Goal: Find specific page/section: Find specific page/section

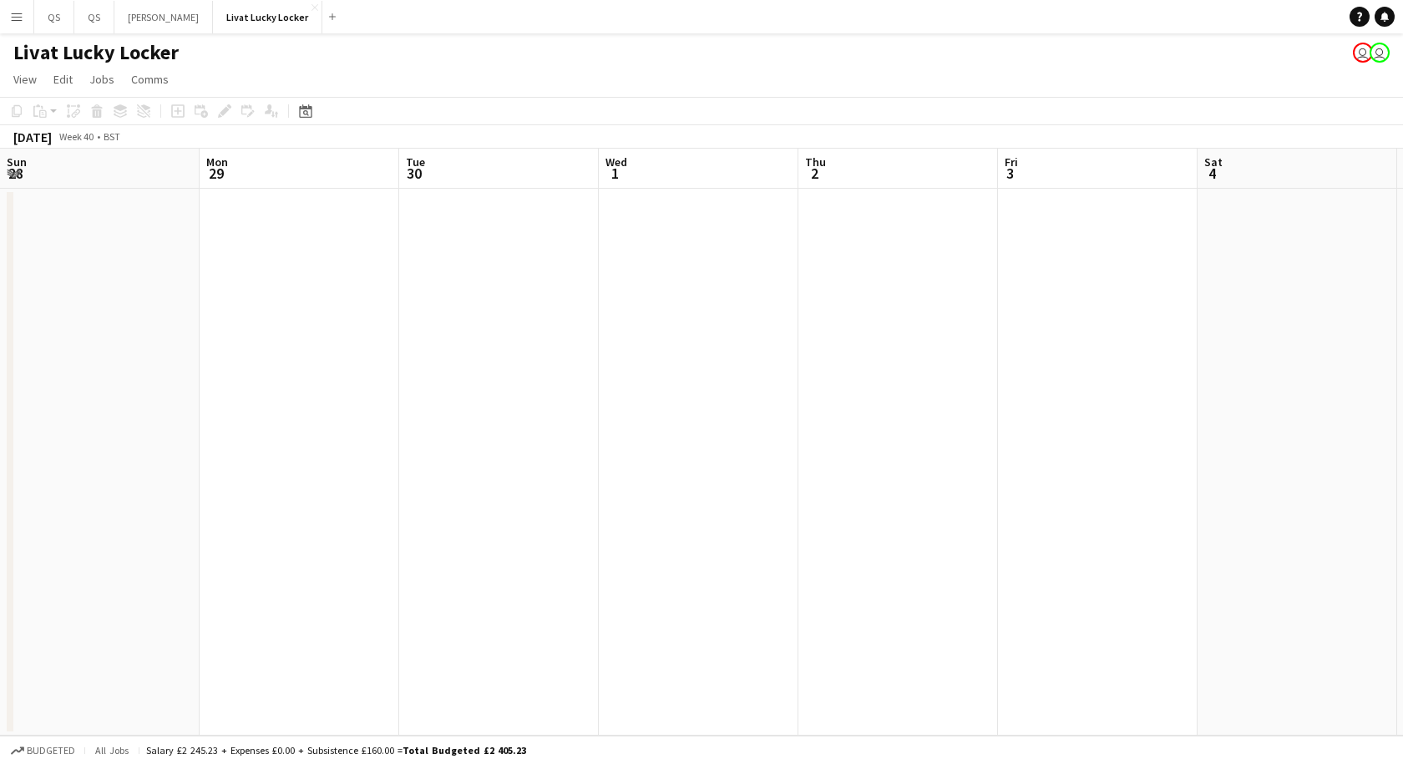
scroll to position [0, 674]
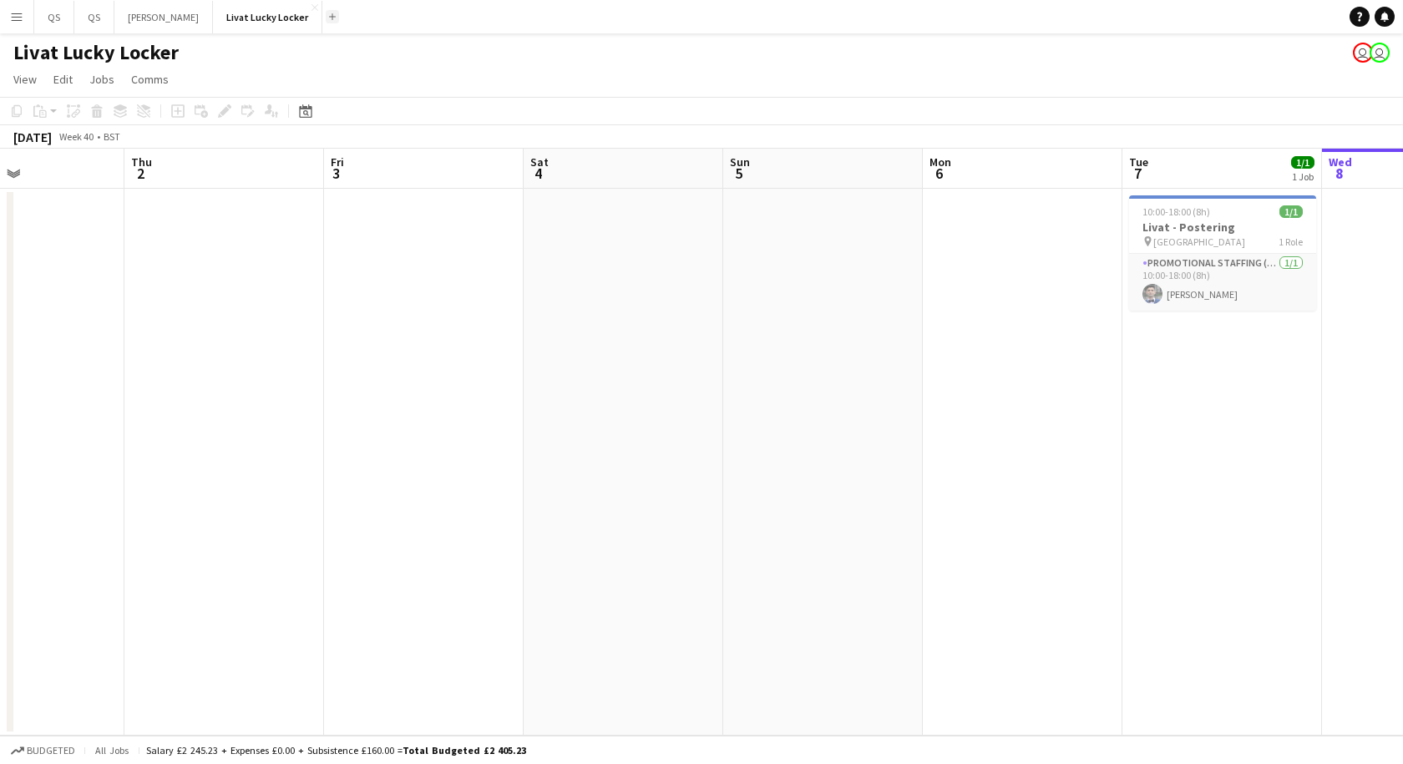
click at [336, 16] on app-icon "Add" at bounding box center [332, 16] width 7 height 7
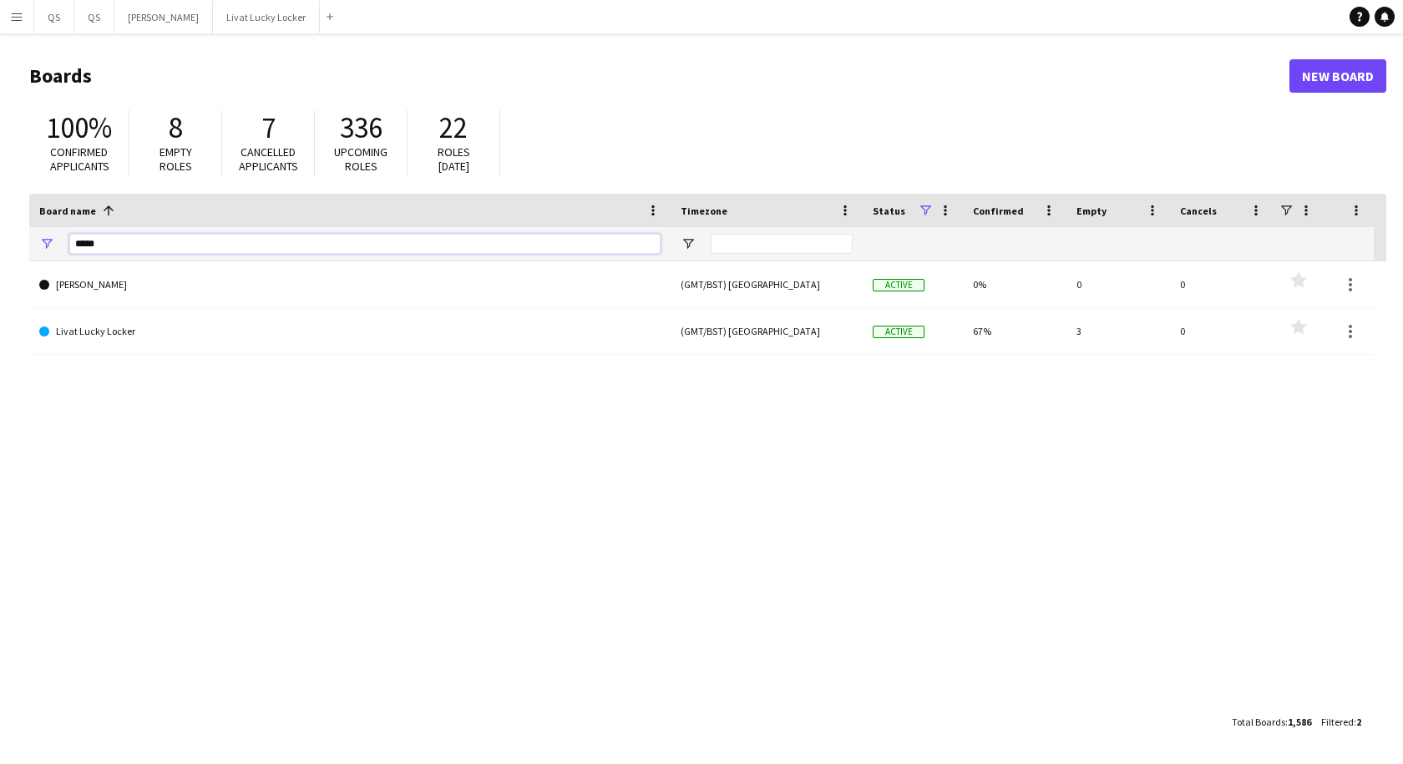
drag, startPoint x: 153, startPoint y: 242, endPoint x: 51, endPoint y: 247, distance: 102.0
click at [51, 247] on div "*****" at bounding box center [349, 243] width 641 height 33
type input "**********"
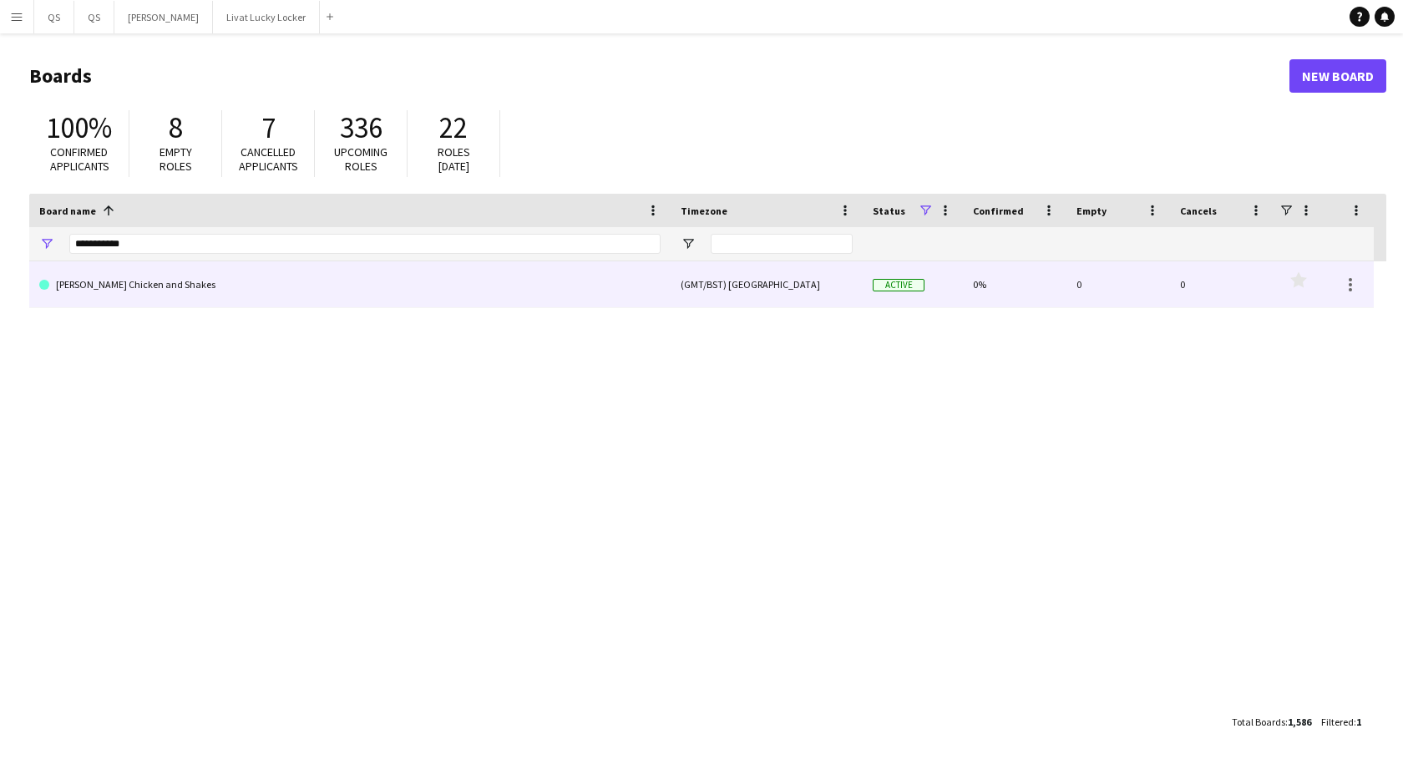
click at [133, 286] on link "Miss Millies Chicken and Shakes" at bounding box center [349, 284] width 621 height 47
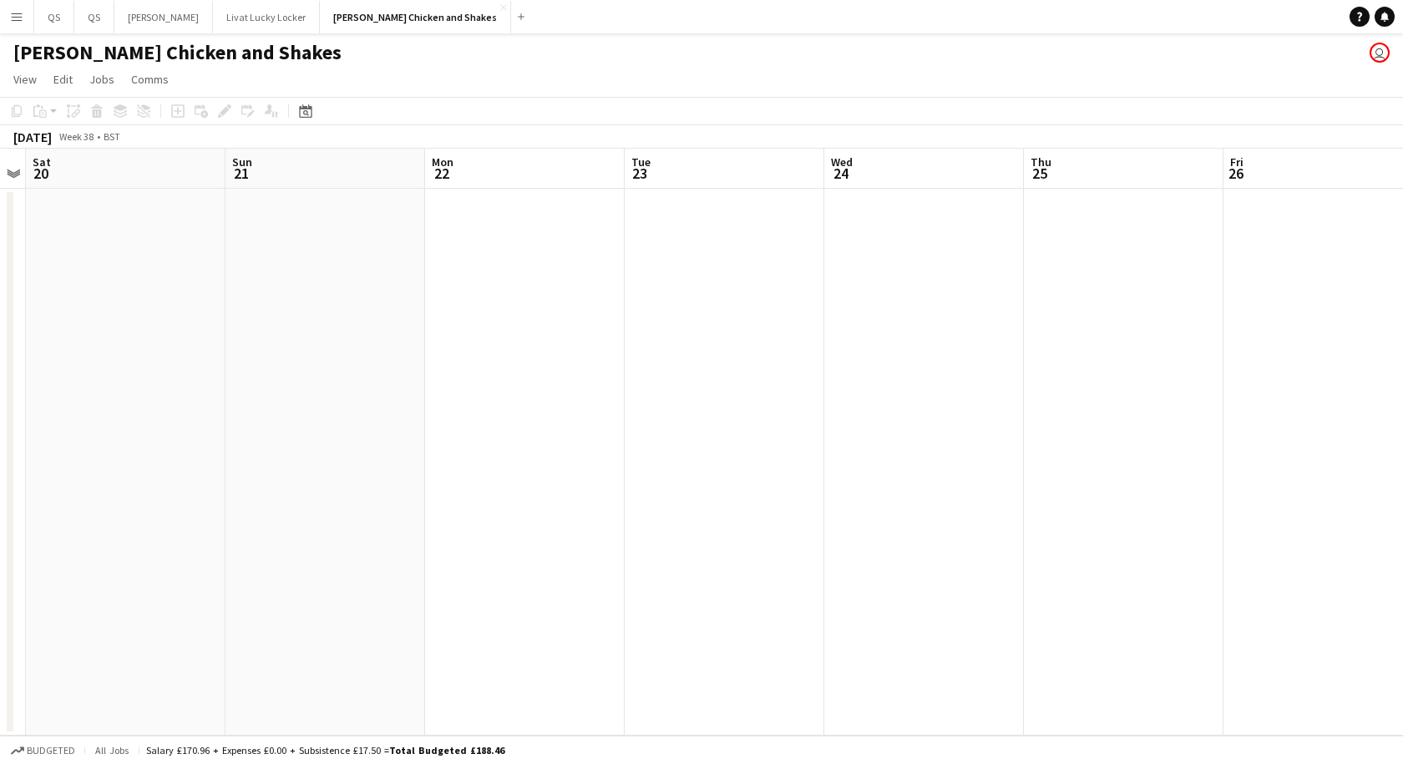
scroll to position [0, 372]
click at [518, 15] on app-icon "Add" at bounding box center [521, 16] width 7 height 7
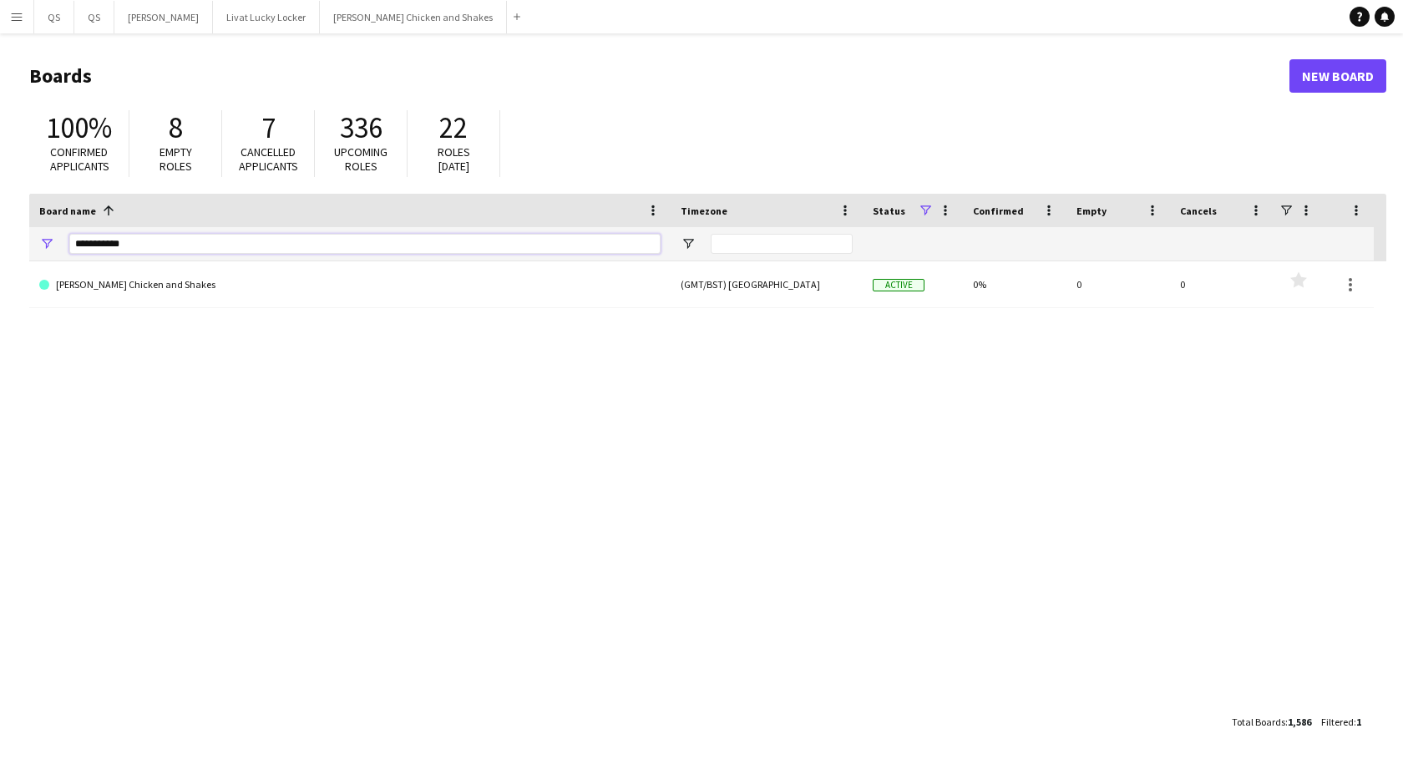
drag, startPoint x: 152, startPoint y: 242, endPoint x: -21, endPoint y: 225, distance: 173.7
click at [0, 225] on html "Menu Boards Boards Boards All jobs Status Workforce Workforce My Workforce Recr…" at bounding box center [701, 382] width 1403 height 764
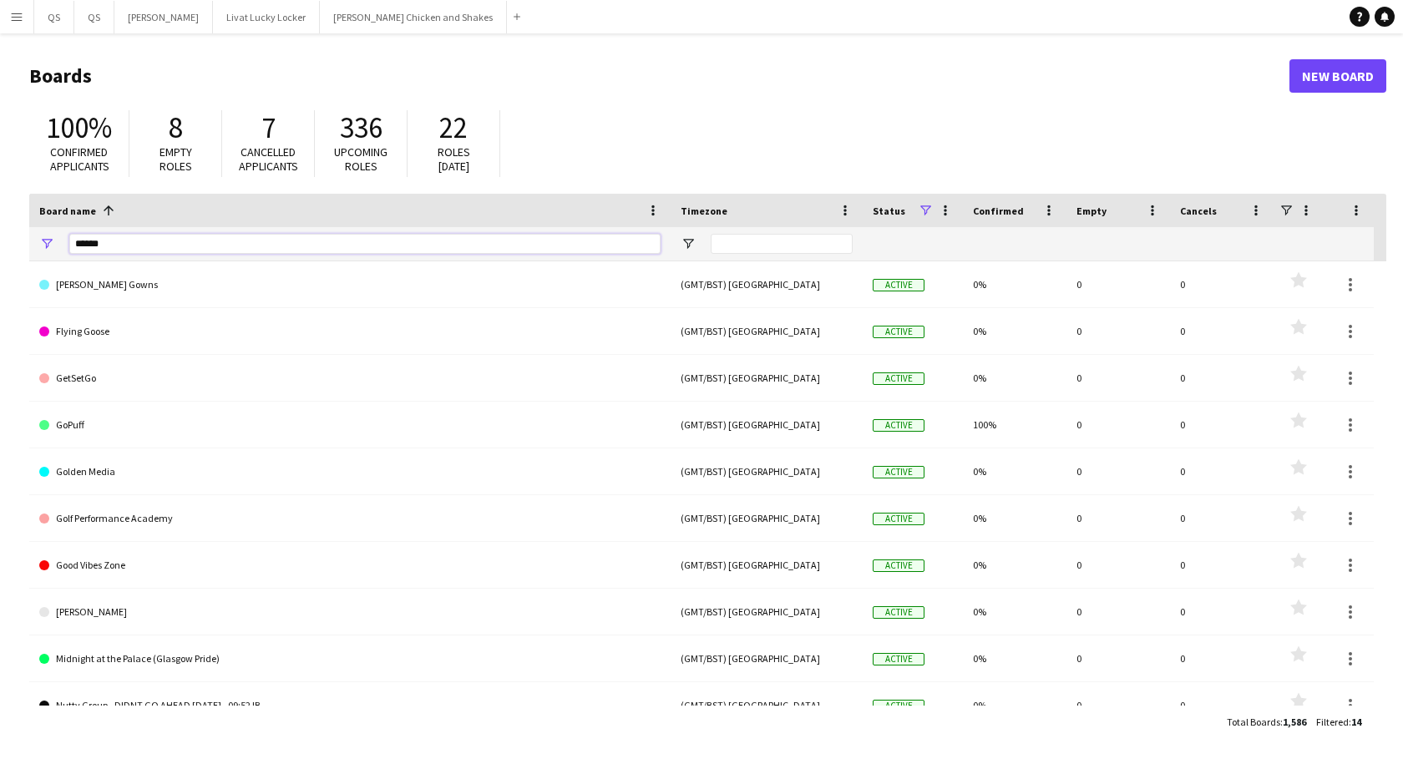
type input "******"
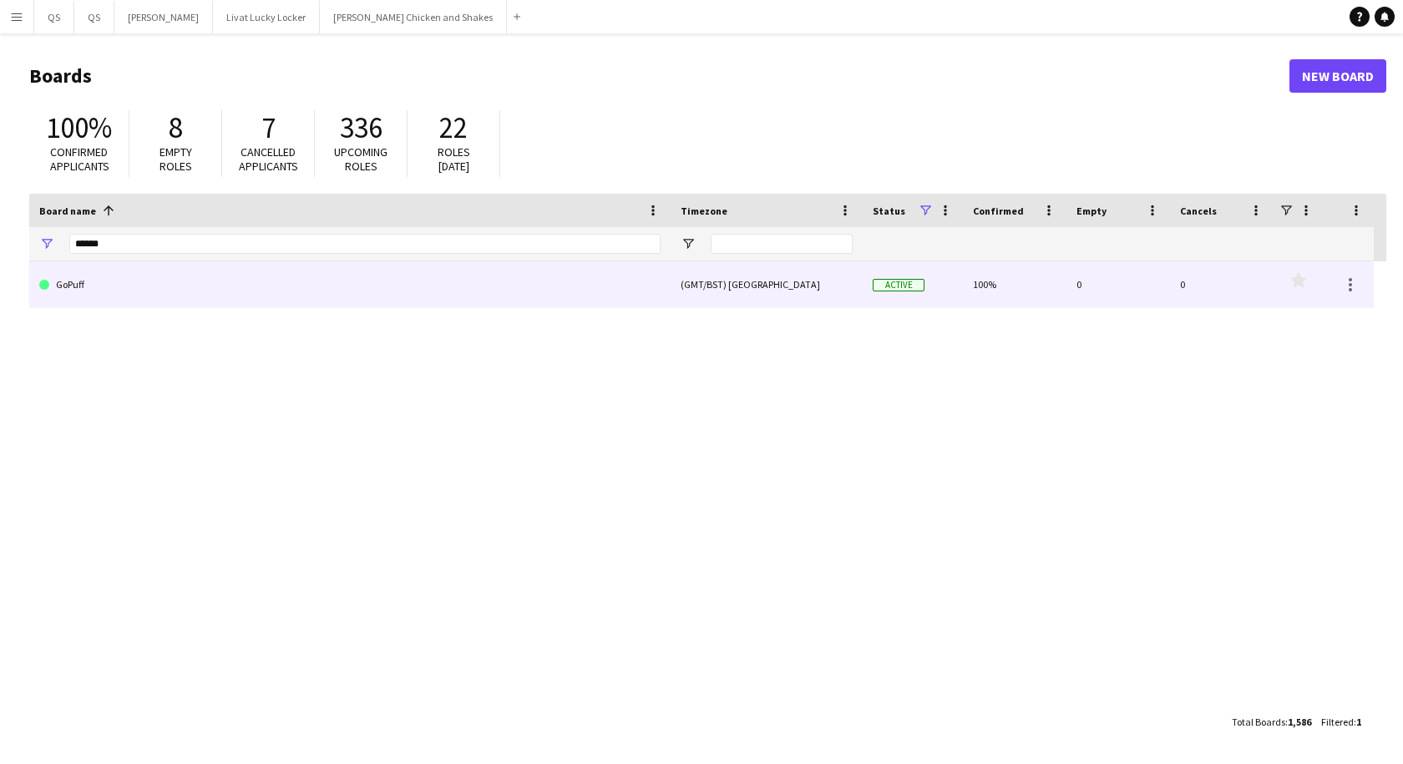
click at [200, 286] on link "GoPuff" at bounding box center [349, 284] width 621 height 47
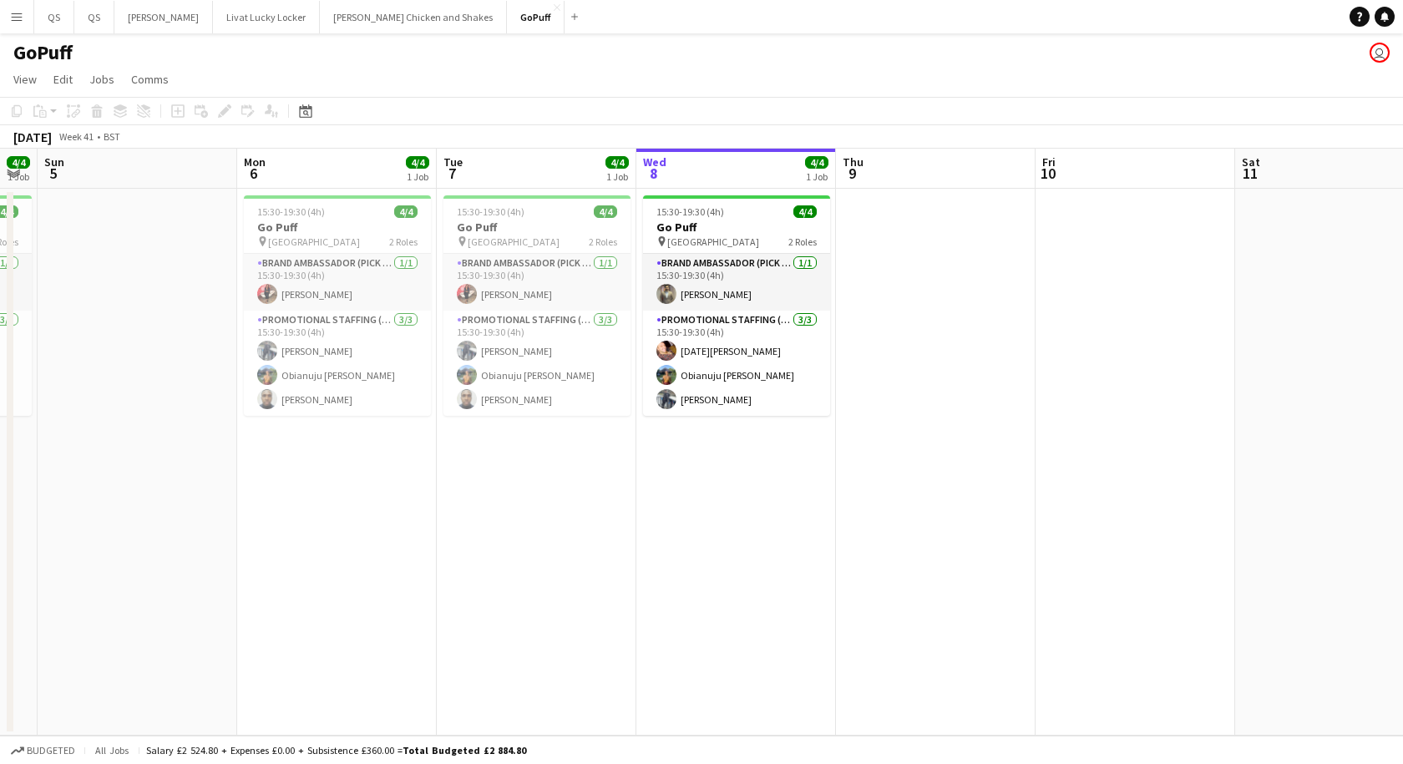
scroll to position [0, 362]
click at [571, 17] on app-icon "Add" at bounding box center [574, 16] width 7 height 7
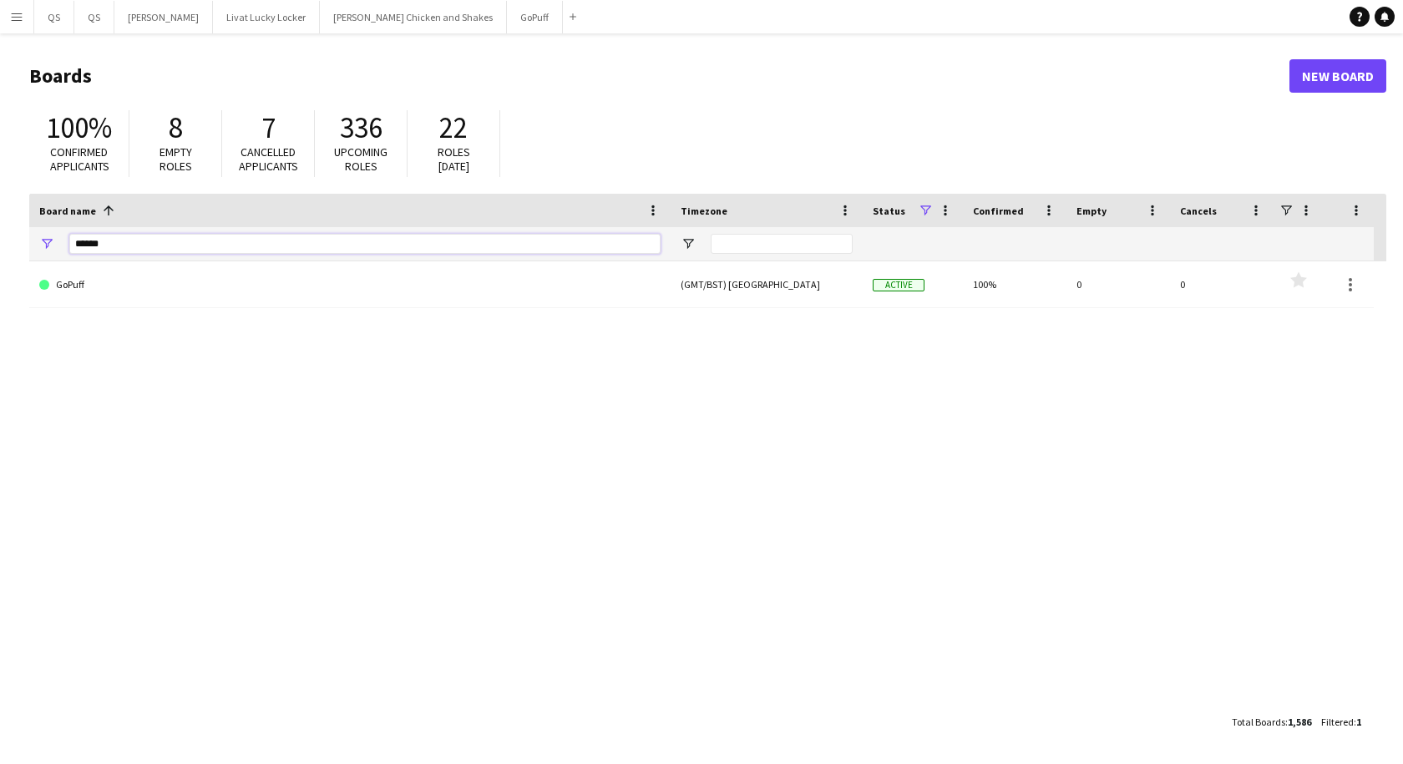
drag, startPoint x: 195, startPoint y: 247, endPoint x: -11, endPoint y: 232, distance: 206.0
click at [0, 232] on html "Menu Boards Boards Boards All jobs Status Workforce Workforce My Workforce Recr…" at bounding box center [701, 382] width 1403 height 764
type input "****"
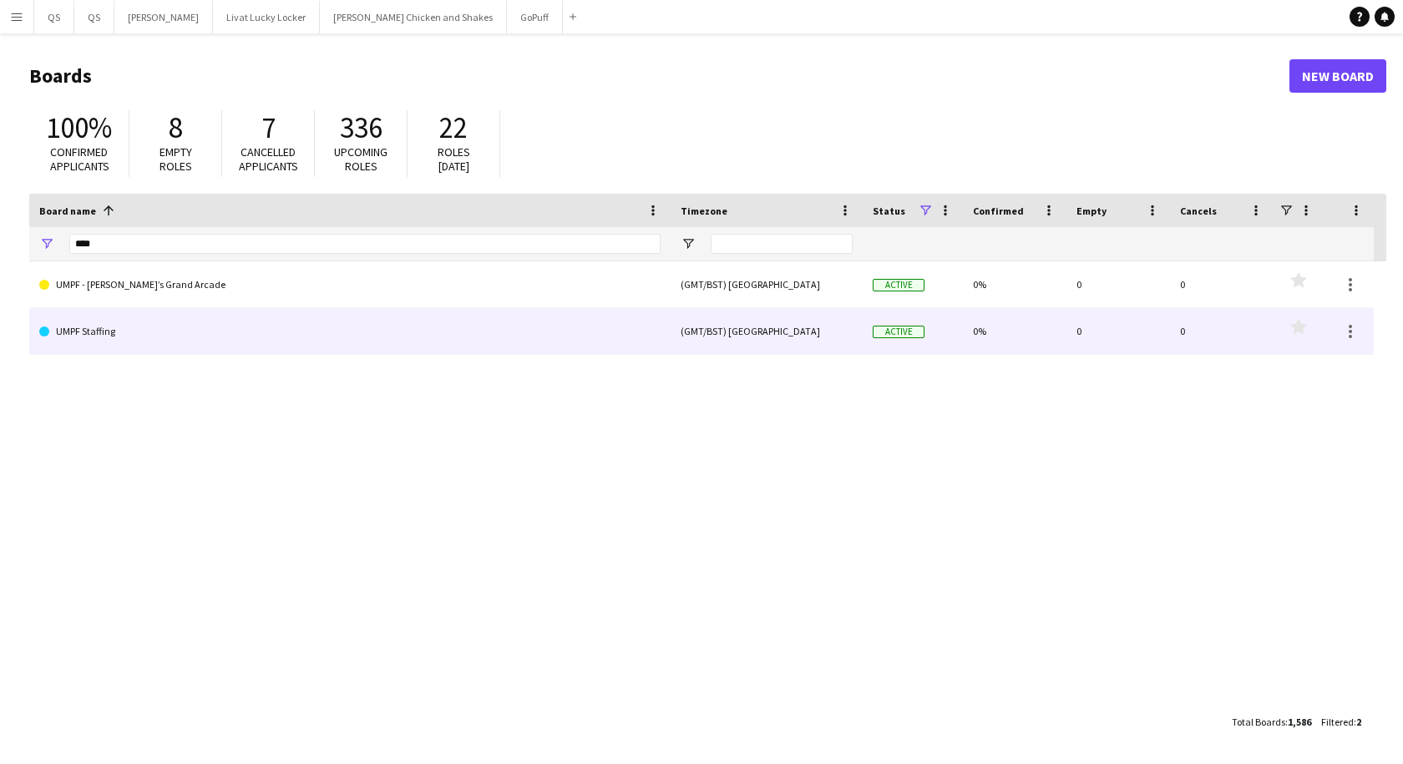
click at [103, 336] on link "UMPF Staffing" at bounding box center [349, 331] width 621 height 47
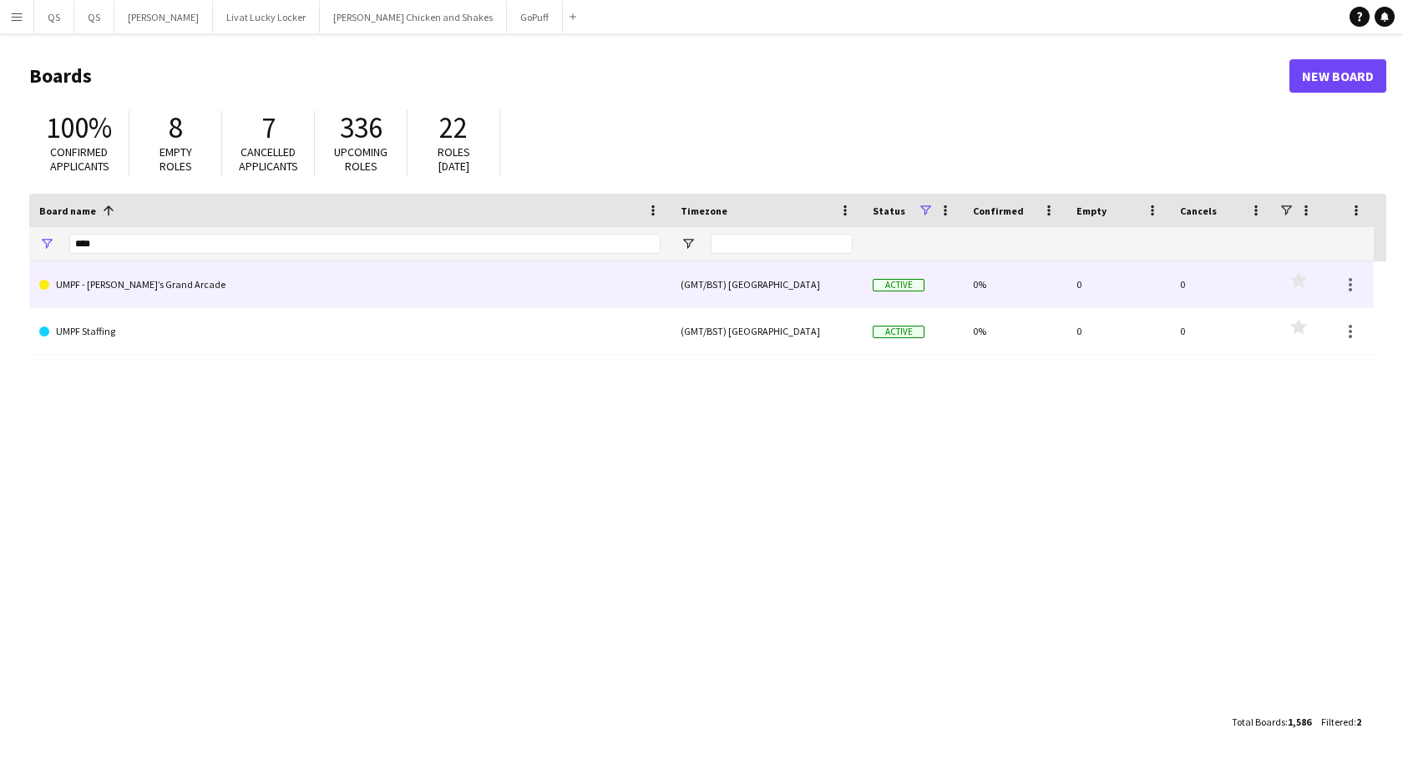
click at [105, 286] on link "UMPF - [PERSON_NAME]’s Grand Arcade" at bounding box center [349, 284] width 621 height 47
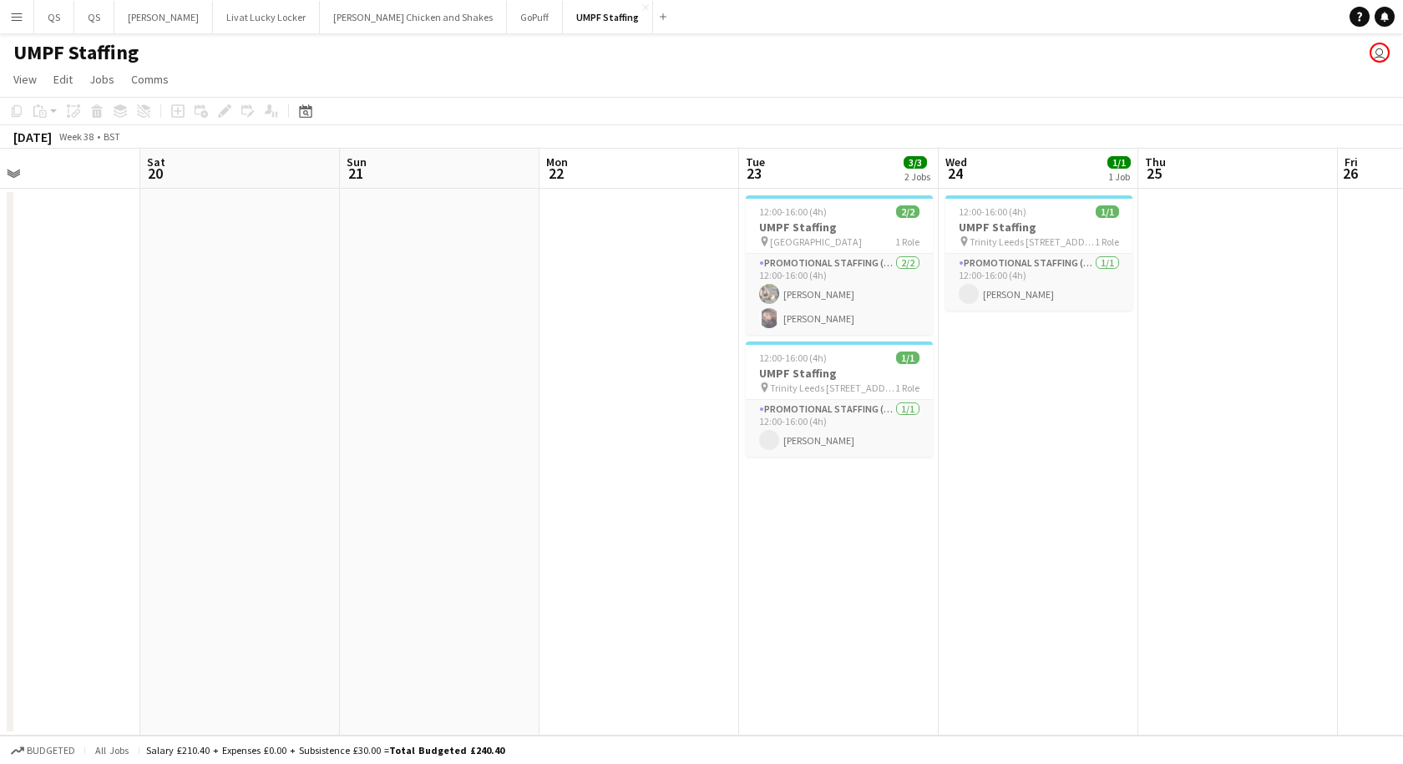
scroll to position [0, 829]
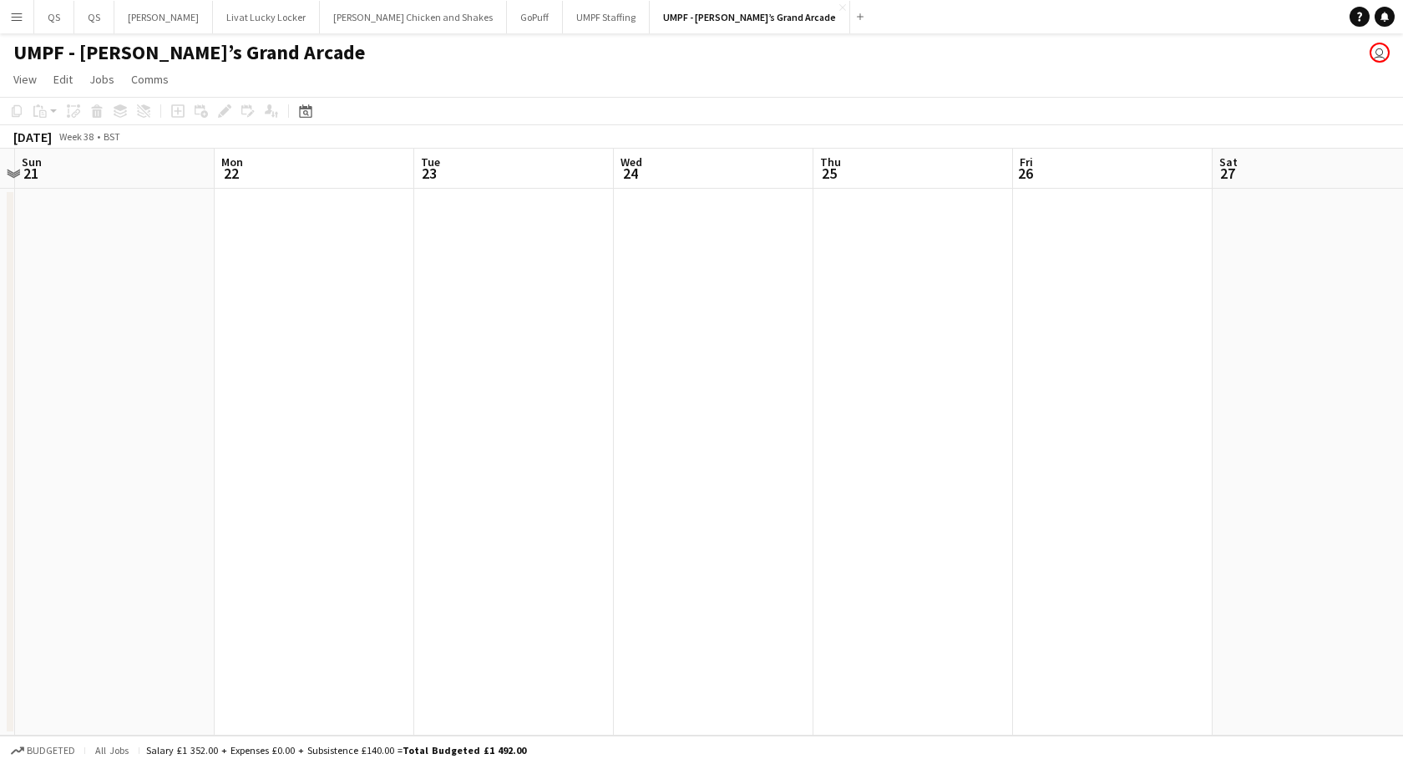
scroll to position [0, 507]
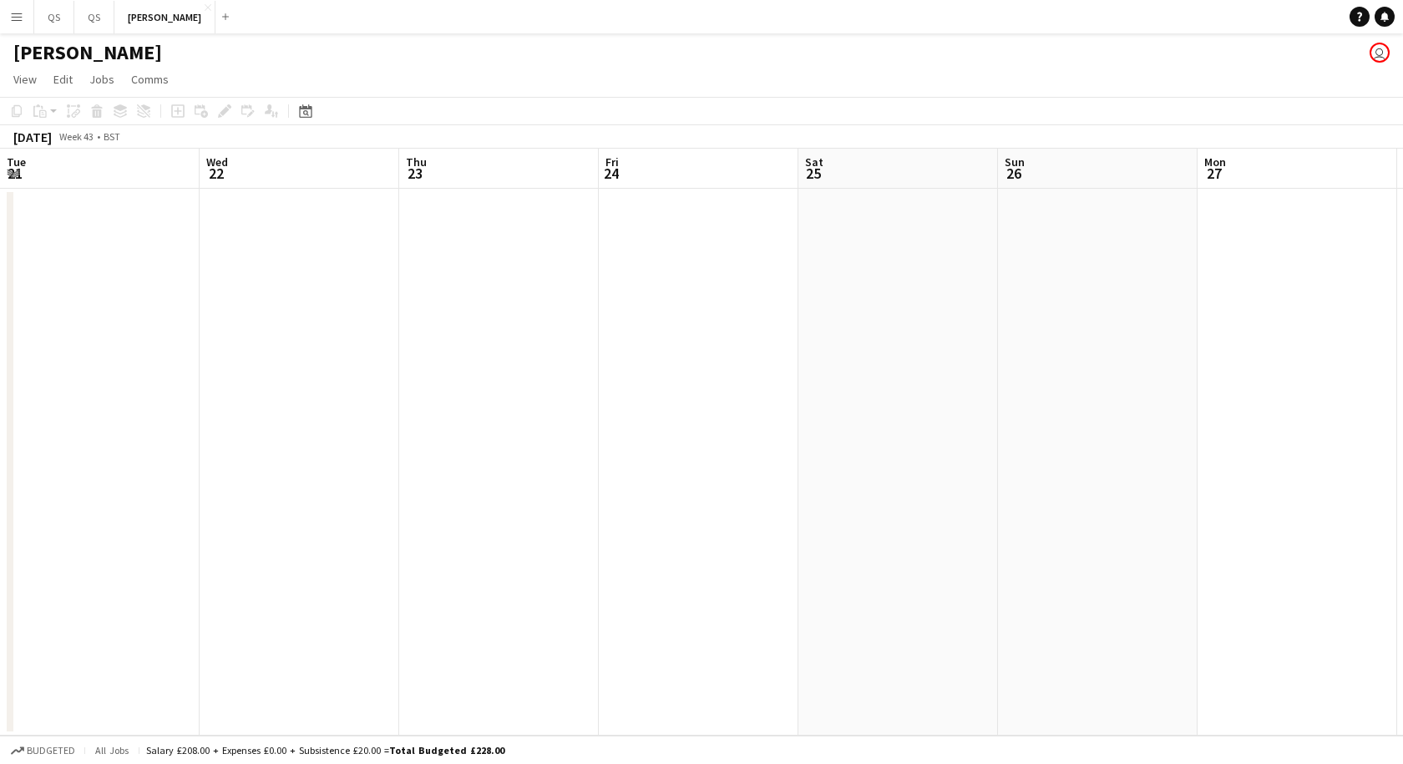
scroll to position [0, 844]
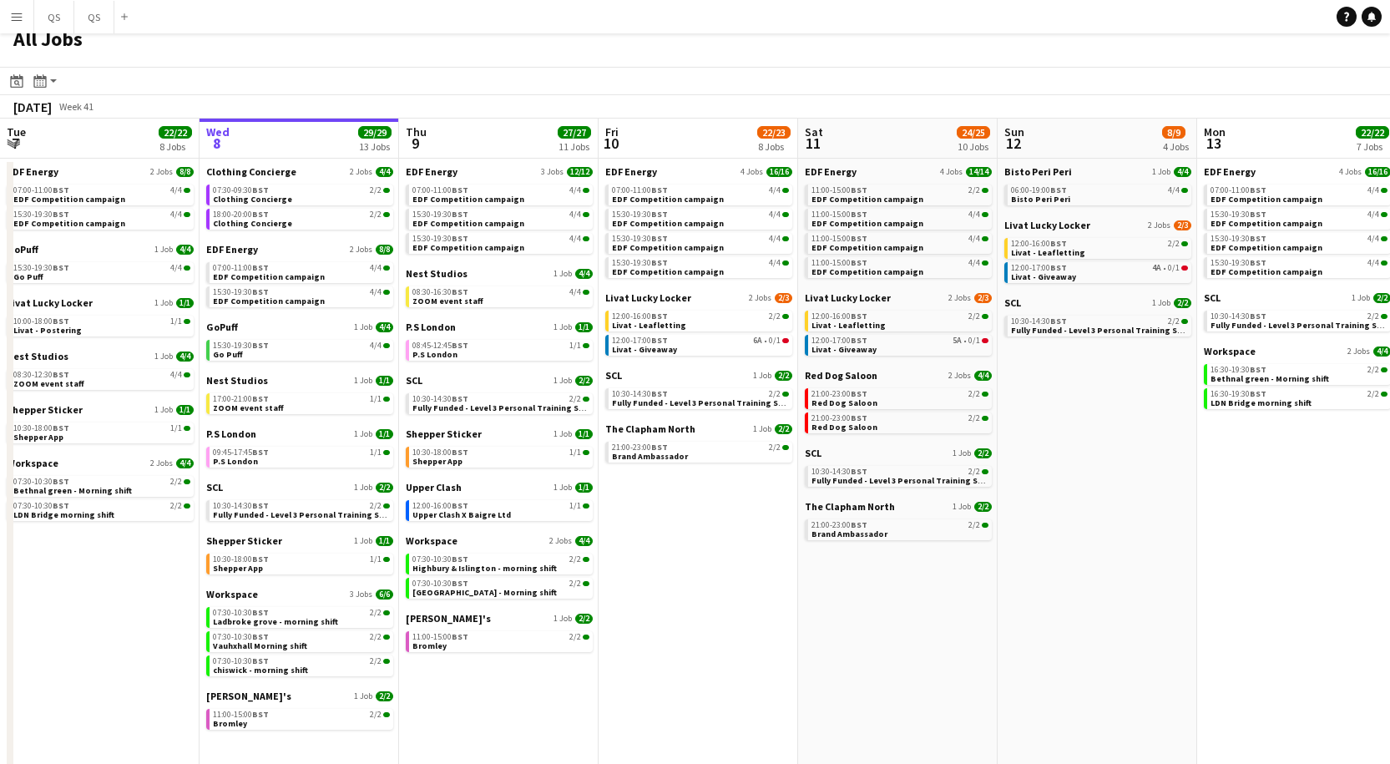
scroll to position [0, 513]
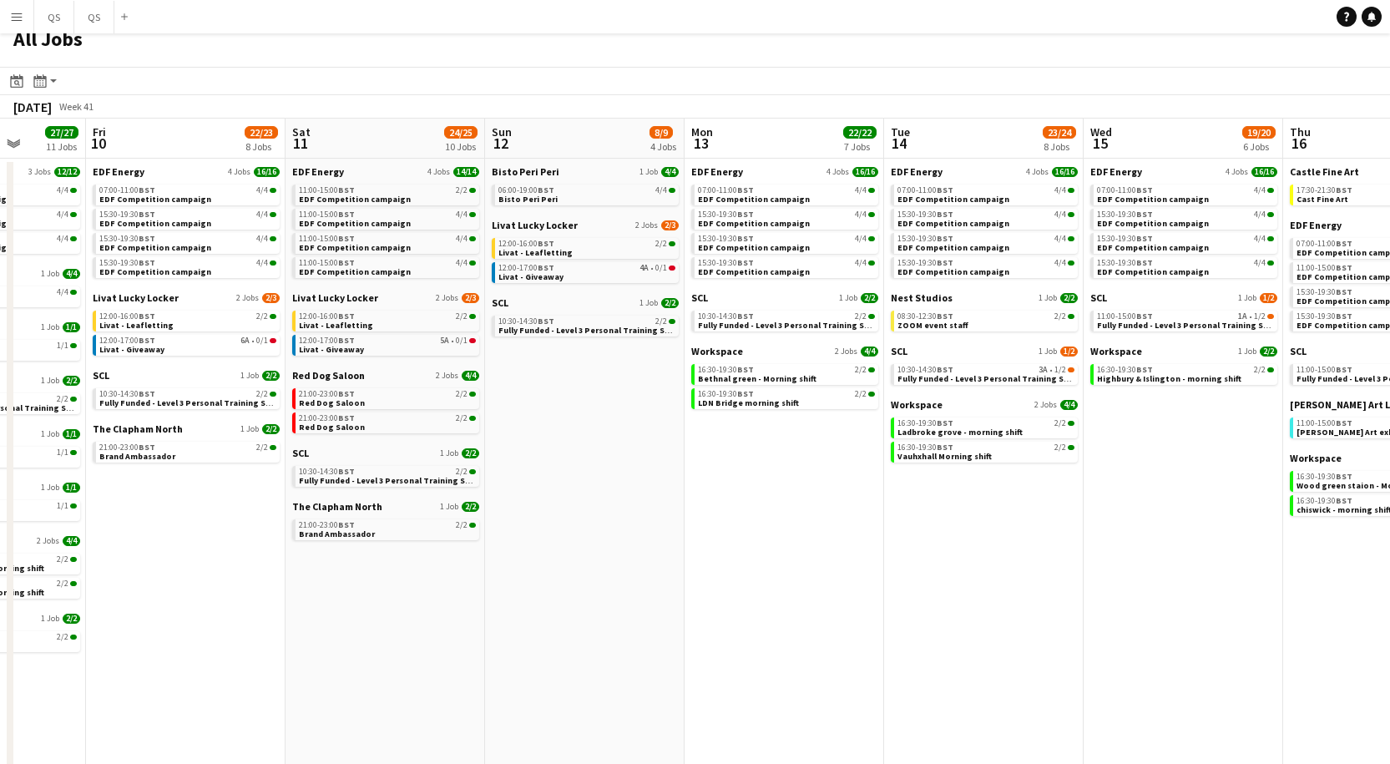
click at [16, 21] on app-icon "Menu" at bounding box center [16, 16] width 13 height 13
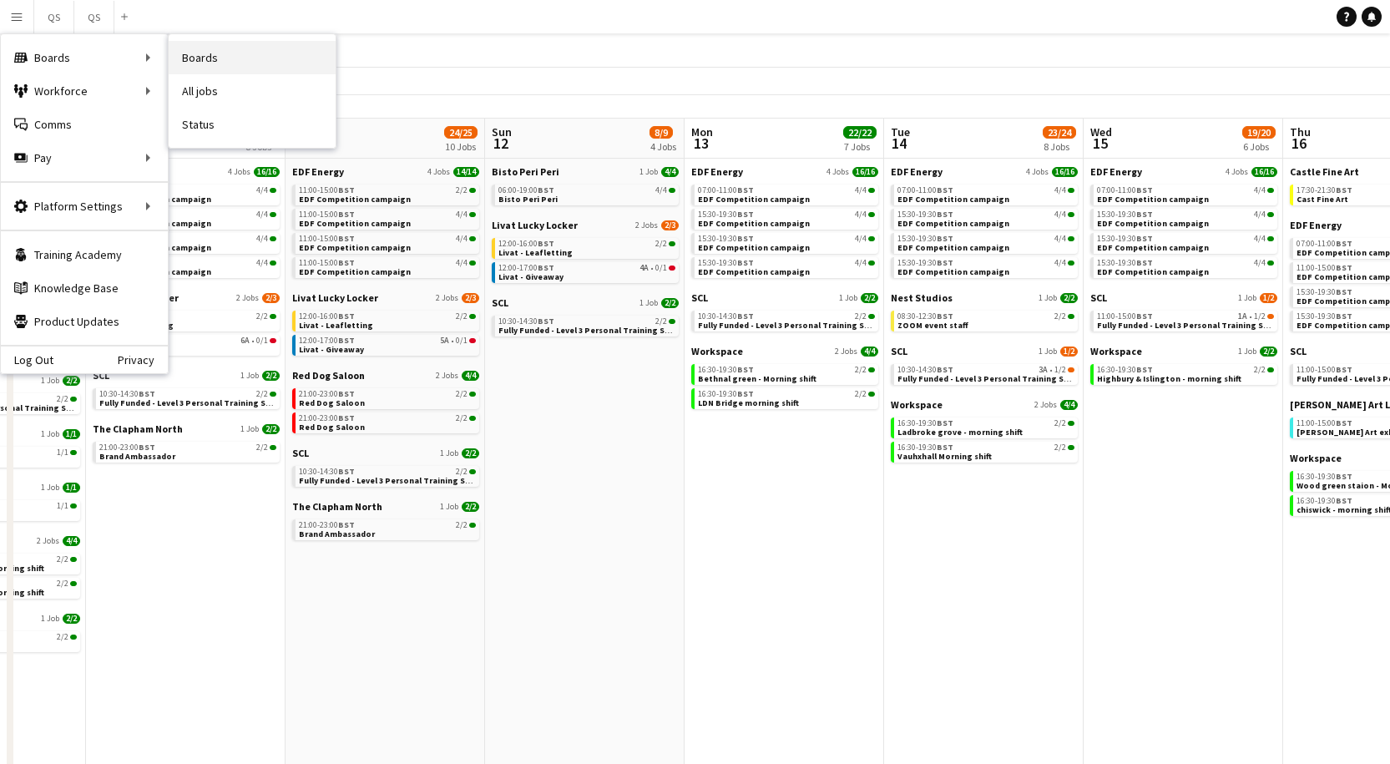
click at [208, 62] on link "Boards" at bounding box center [252, 57] width 167 height 33
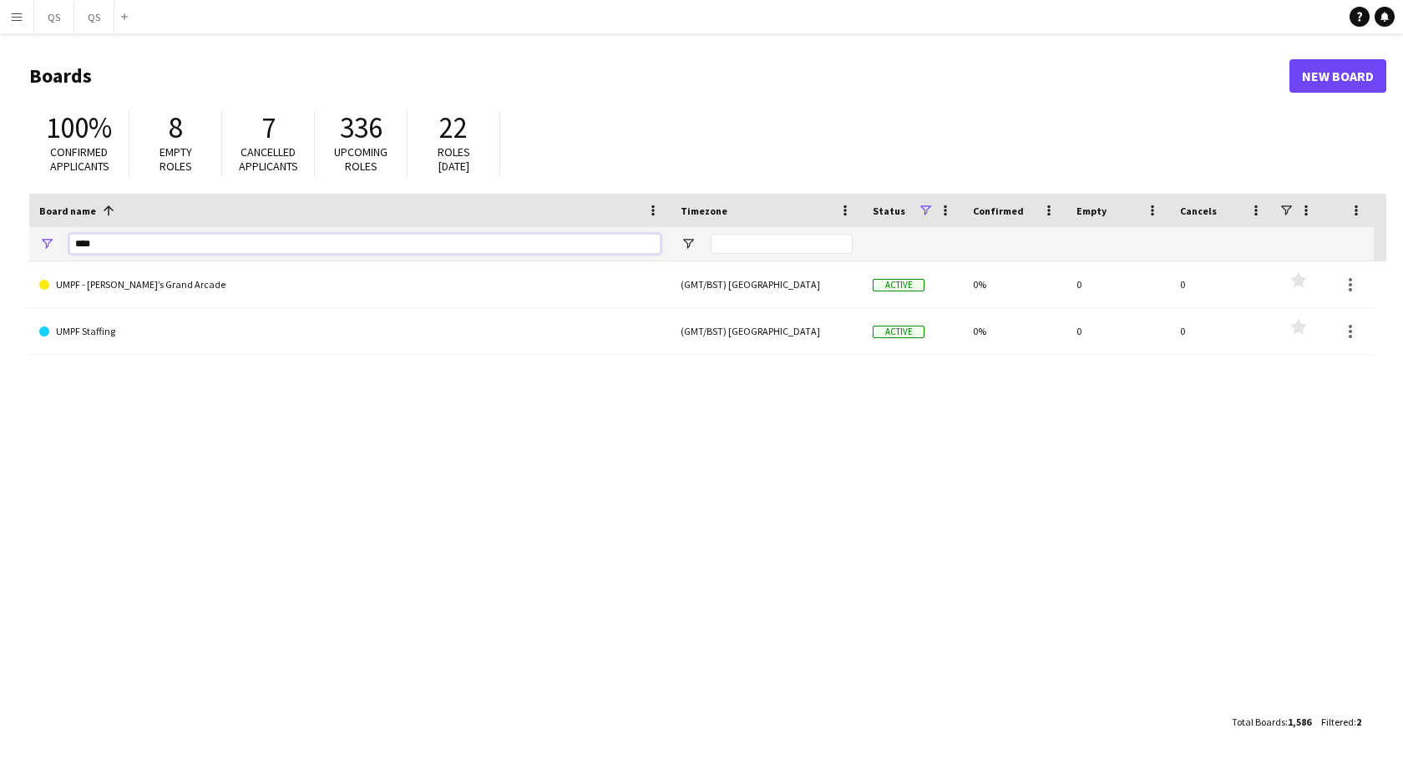
drag, startPoint x: 138, startPoint y: 241, endPoint x: -35, endPoint y: 266, distance: 174.5
click at [0, 266] on html "Menu Boards Boards Boards All jobs Status Workforce Workforce My Workforce Recr…" at bounding box center [701, 382] width 1403 height 764
type input "*********"
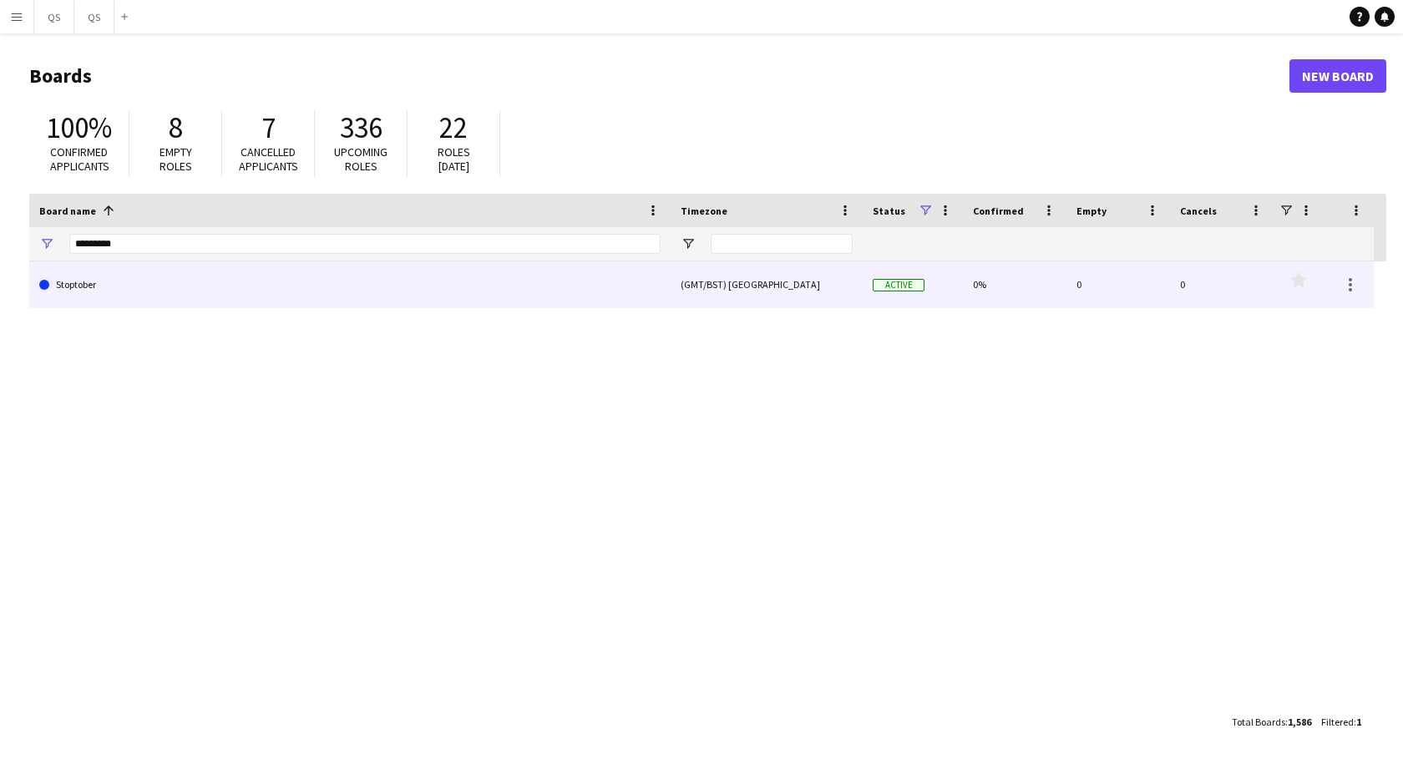
click at [79, 283] on link "Stoptober" at bounding box center [349, 284] width 621 height 47
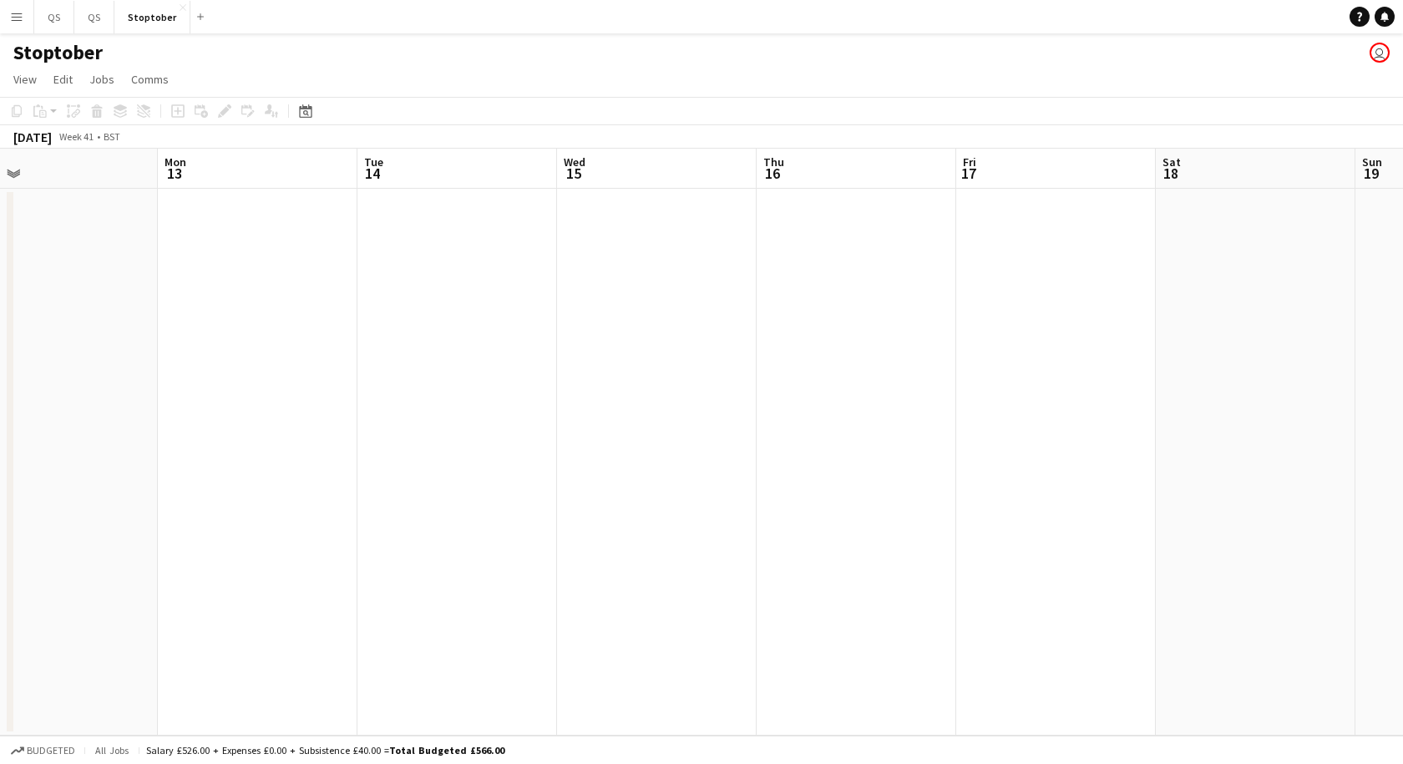
scroll to position [0, 641]
